Goal: Task Accomplishment & Management: Use online tool/utility

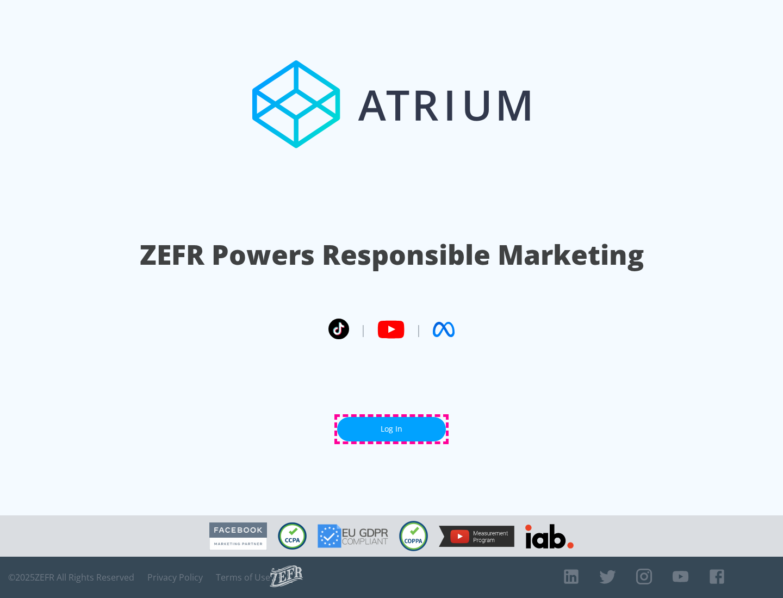
click at [392, 429] on link "Log In" at bounding box center [391, 429] width 109 height 24
